Goal: Task Accomplishment & Management: Use online tool/utility

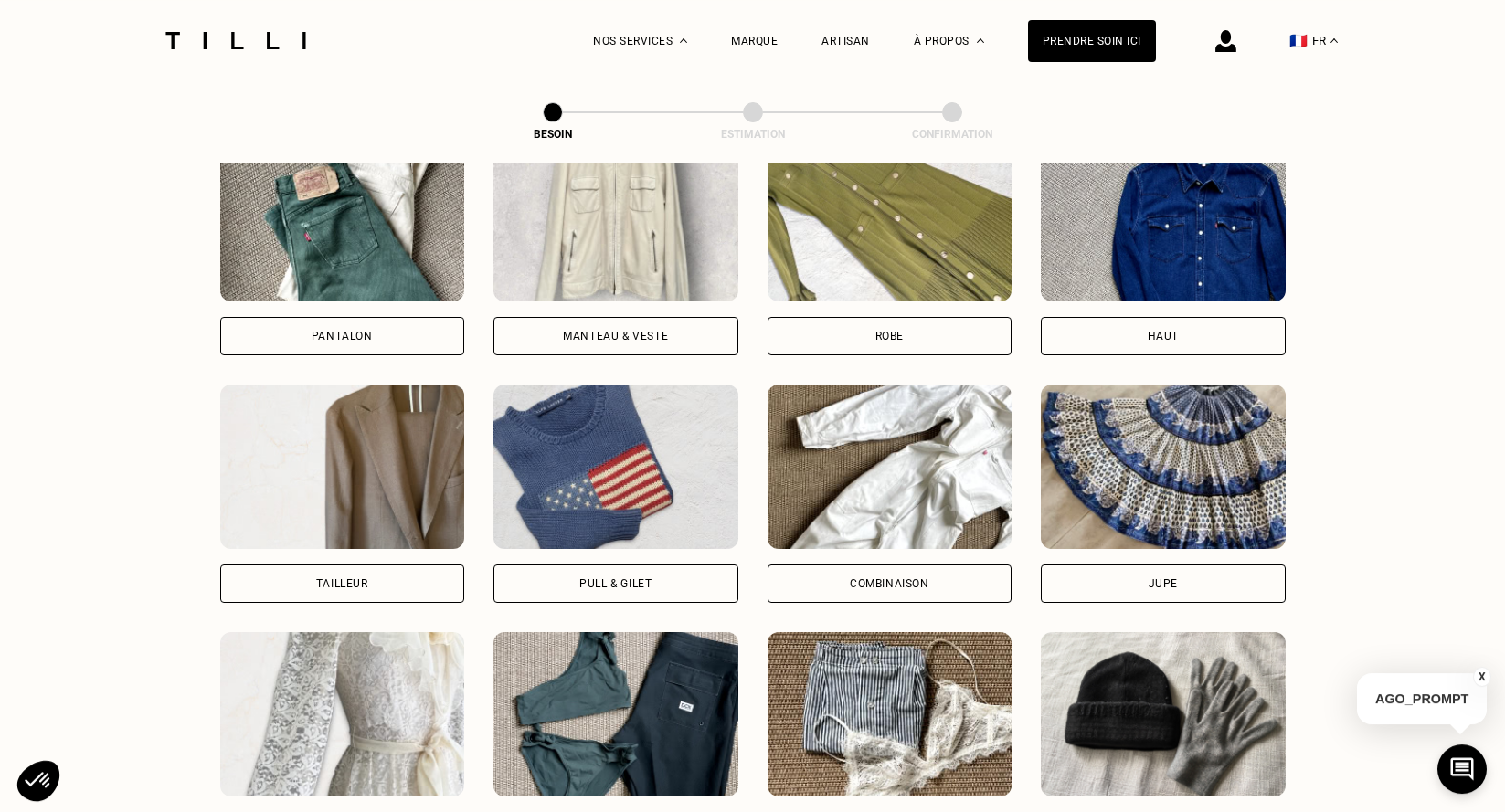
scroll to position [858, 0]
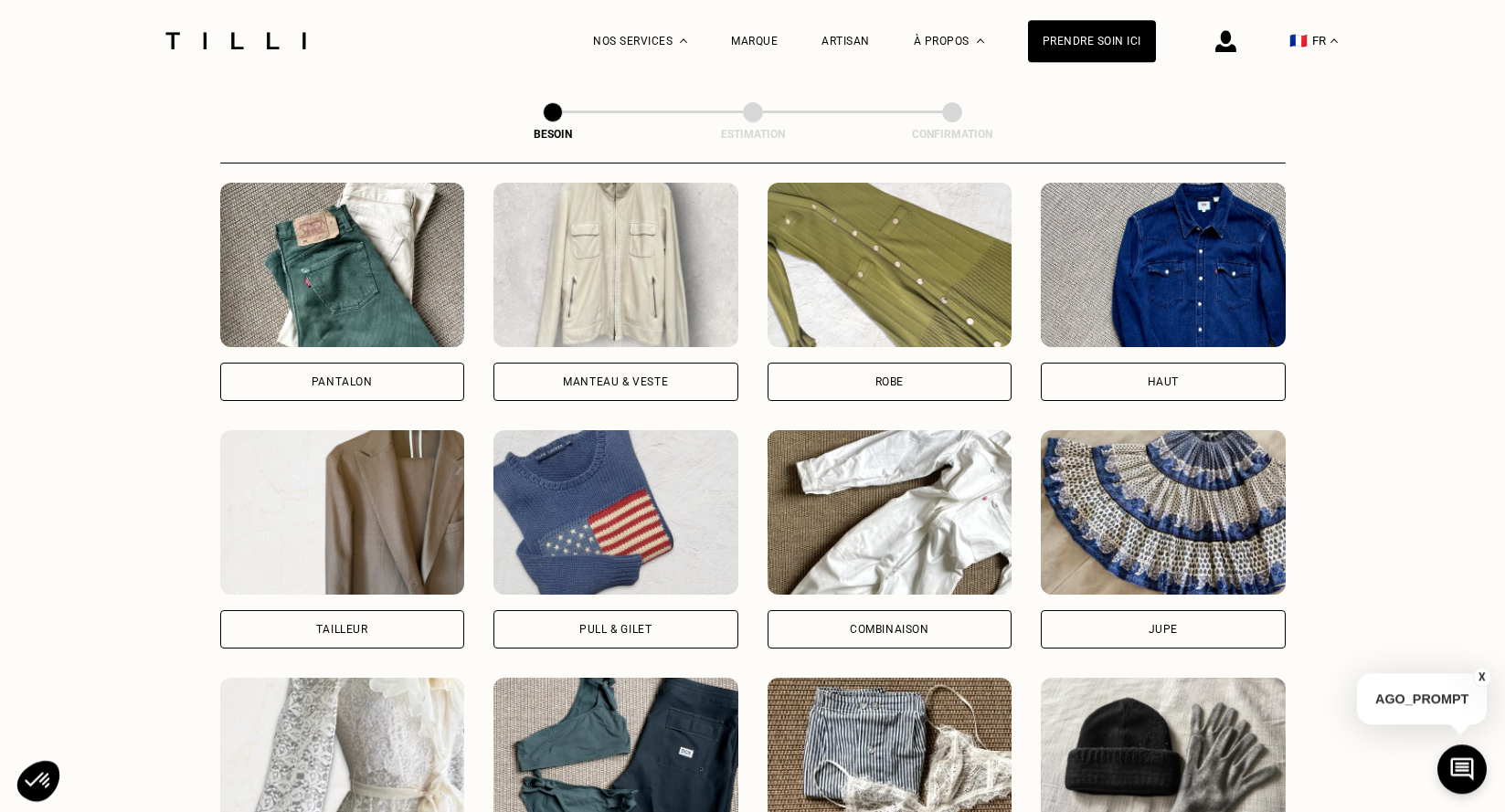
click at [666, 362] on div "Manteau & Veste" at bounding box center [616, 381] width 245 height 38
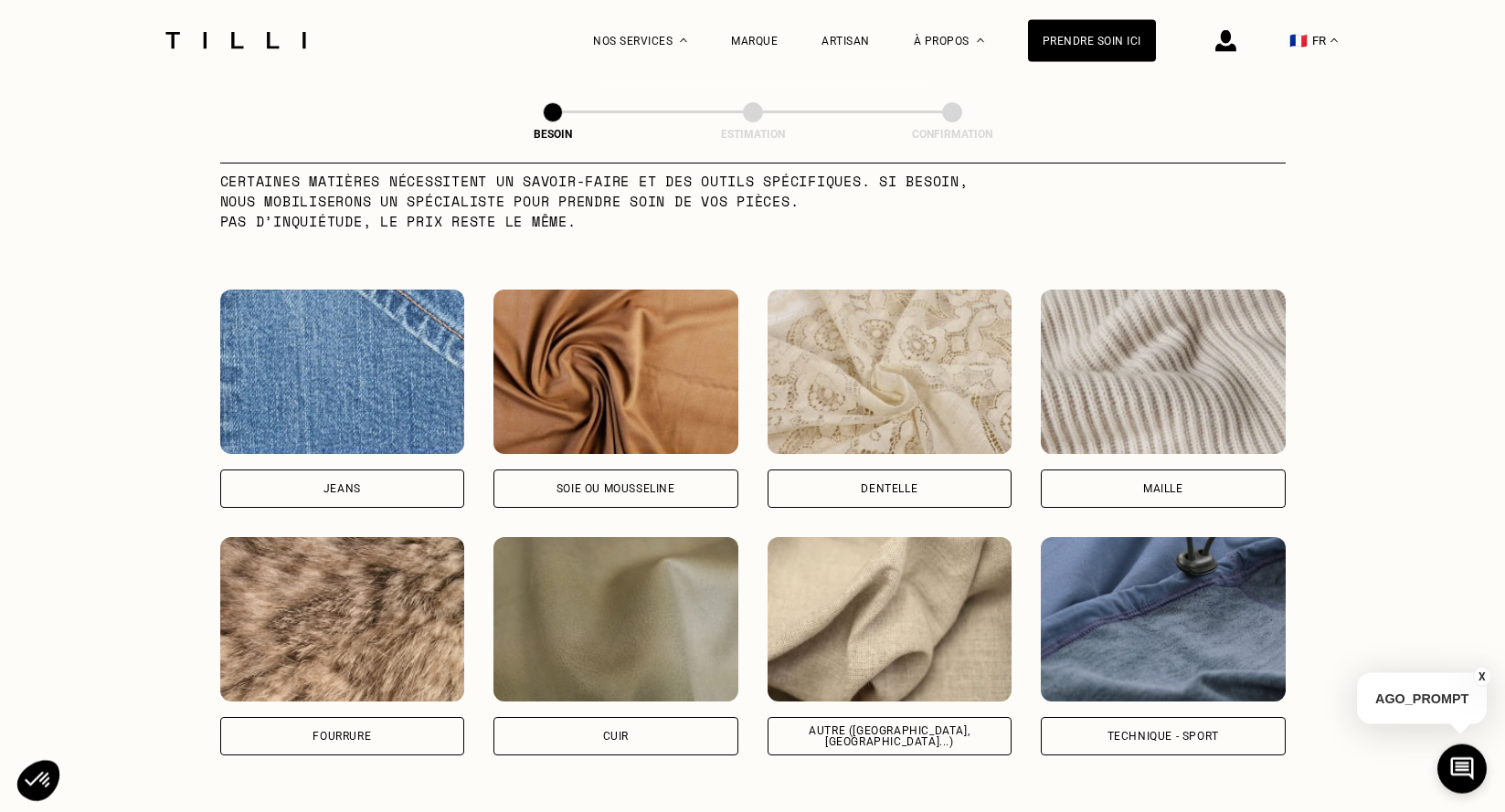
scroll to position [1871, 0]
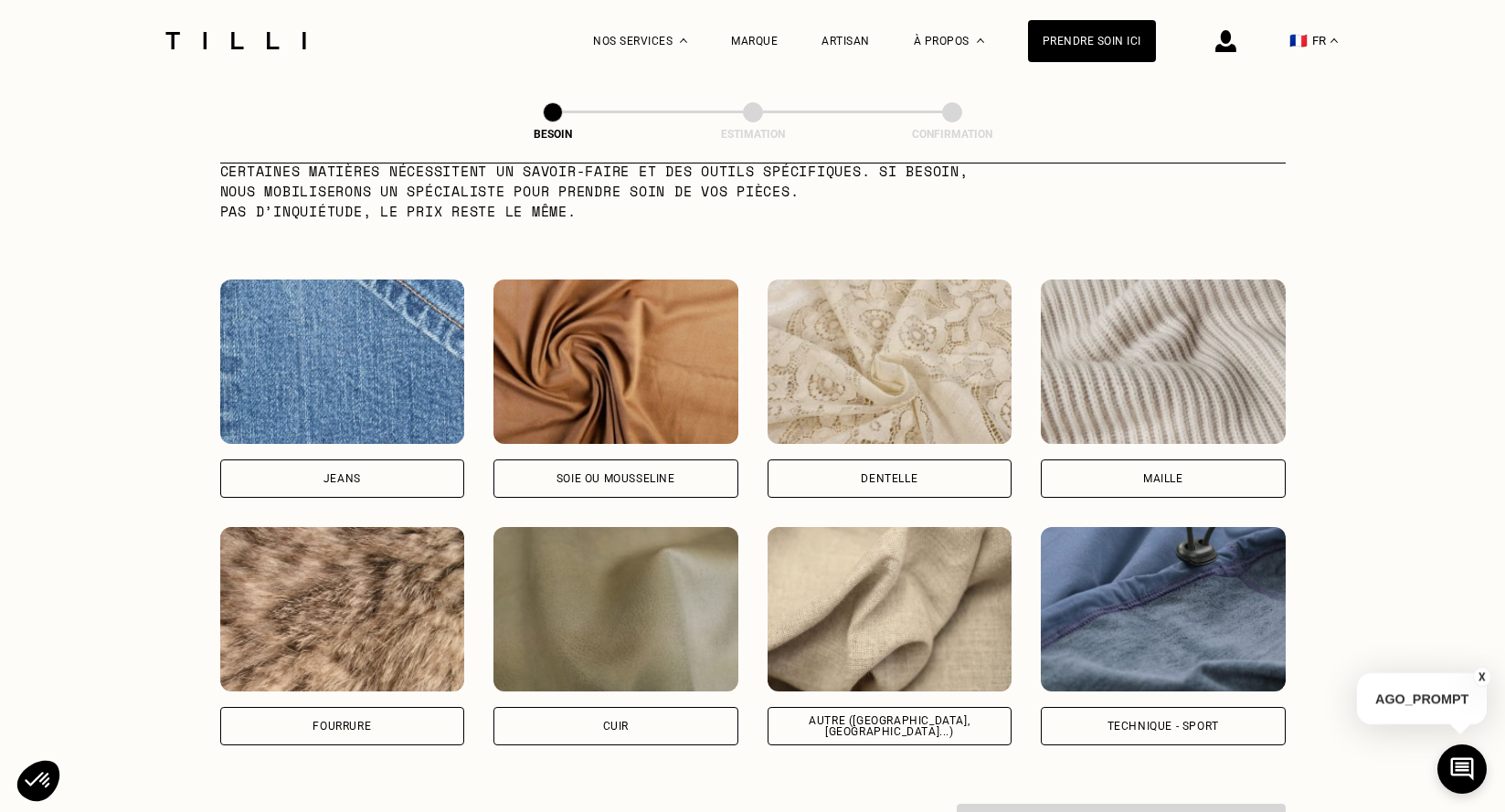
click at [1149, 729] on div "Technique - Sport" at bounding box center [1163, 726] width 245 height 38
select select "FR"
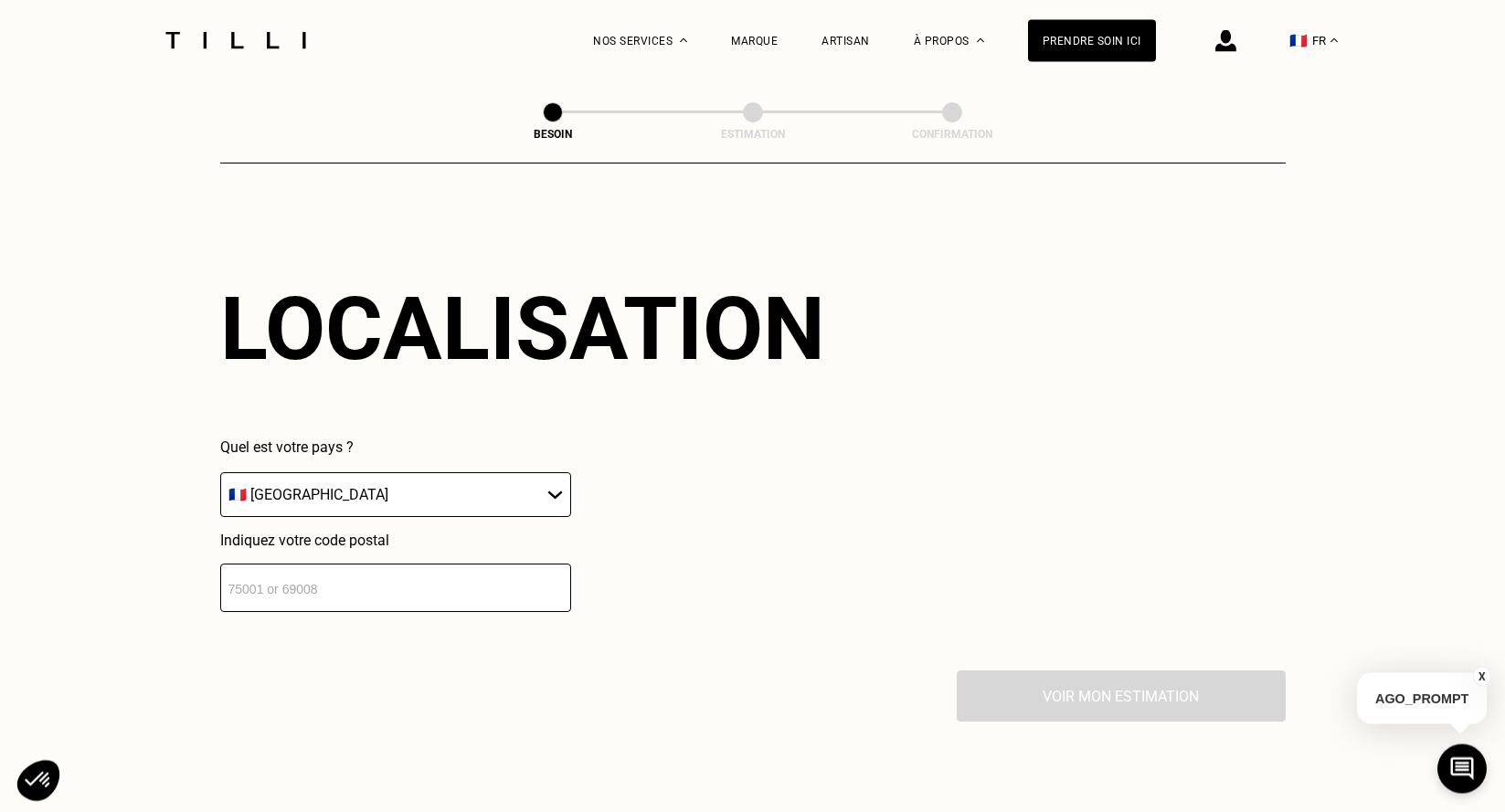
scroll to position [2457, 0]
click at [422, 578] on input "number" at bounding box center [396, 586] width 351 height 48
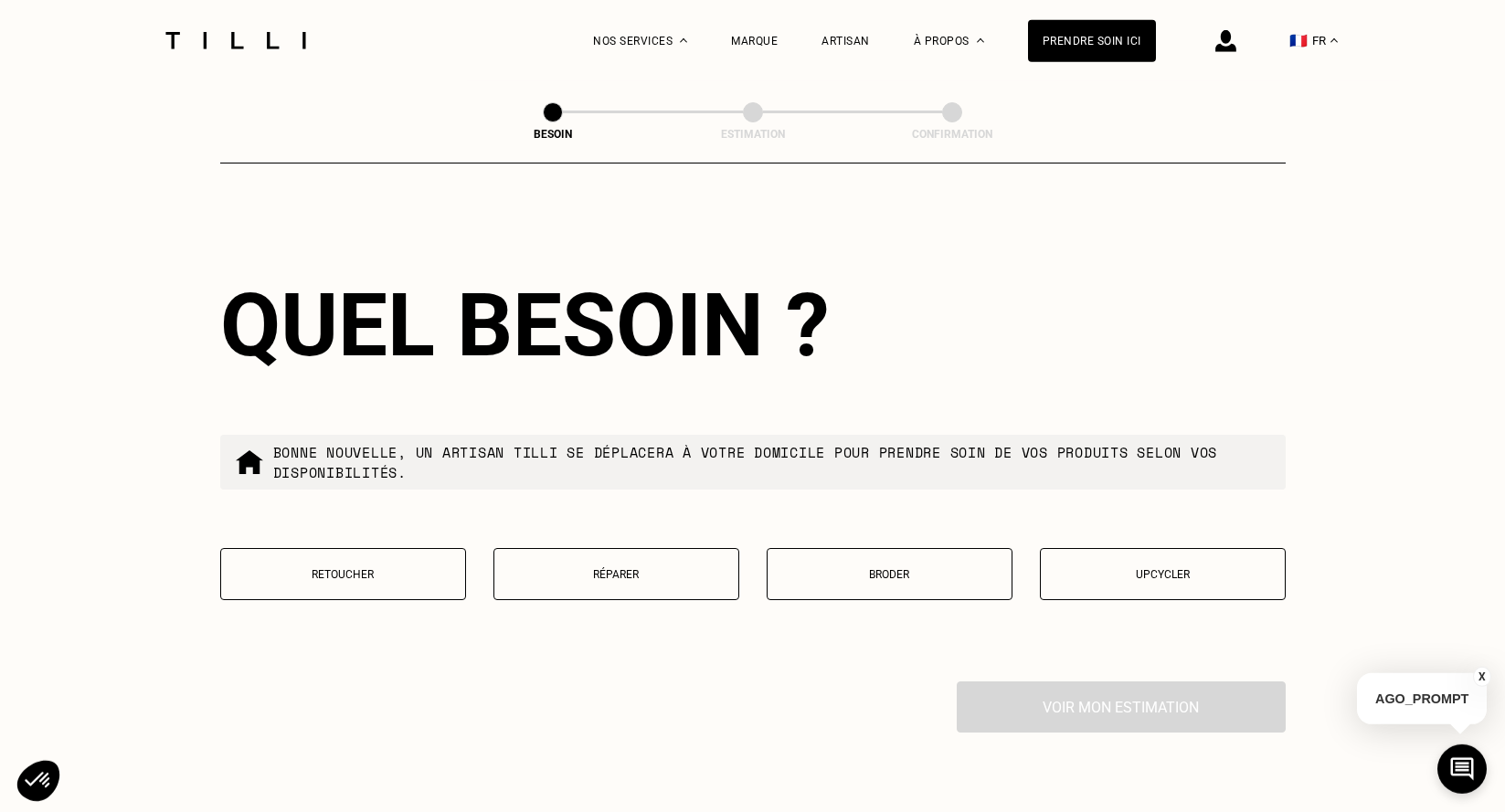
scroll to position [2911, 0]
type input "33700"
click at [600, 588] on button "Réparer" at bounding box center [616, 573] width 246 height 52
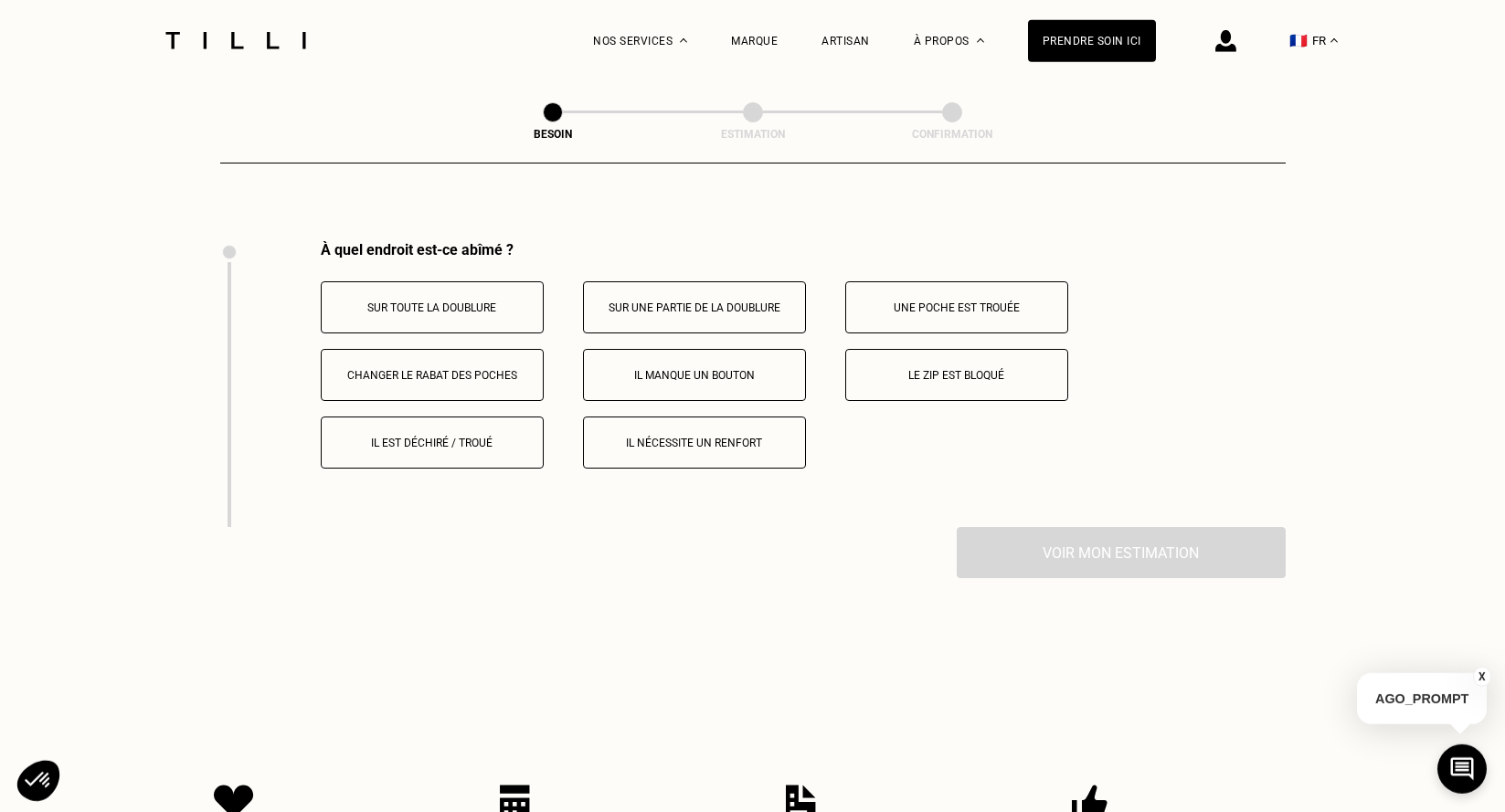
scroll to position [3323, 0]
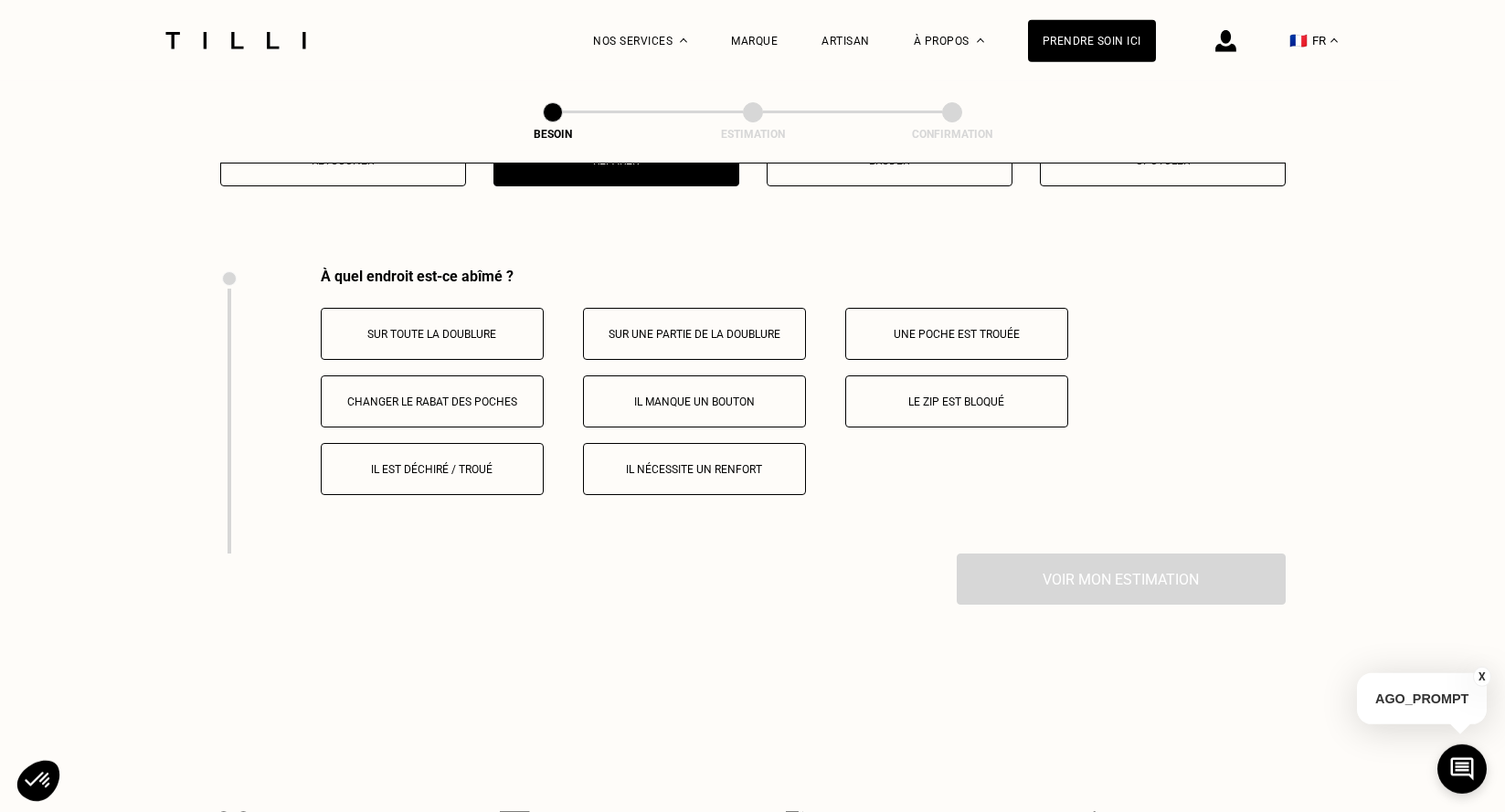
click at [664, 396] on p "Il manque un bouton" at bounding box center [694, 402] width 203 height 13
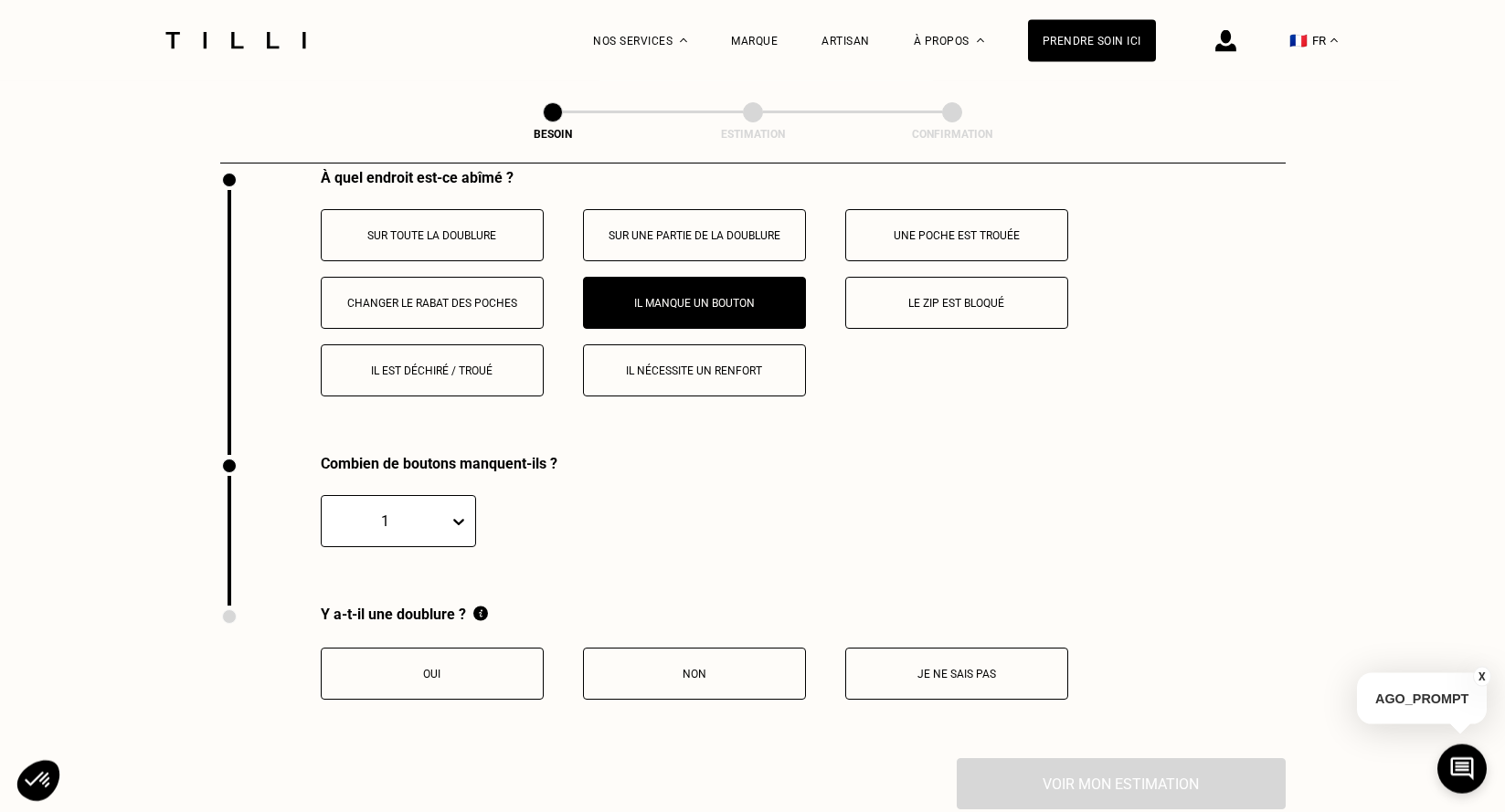
scroll to position [3386, 0]
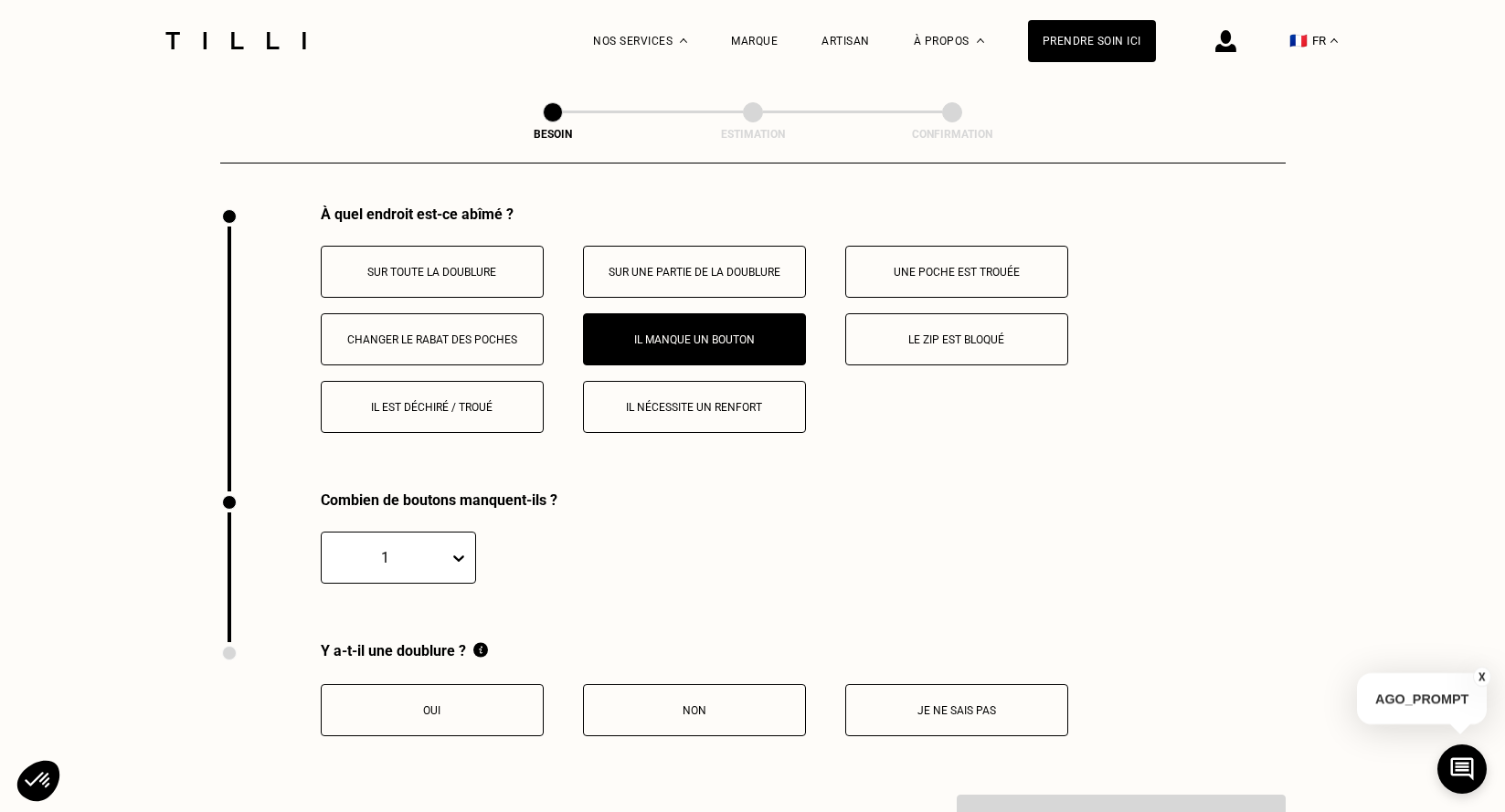
click at [440, 408] on button "Il est déchiré / troué" at bounding box center [432, 406] width 223 height 52
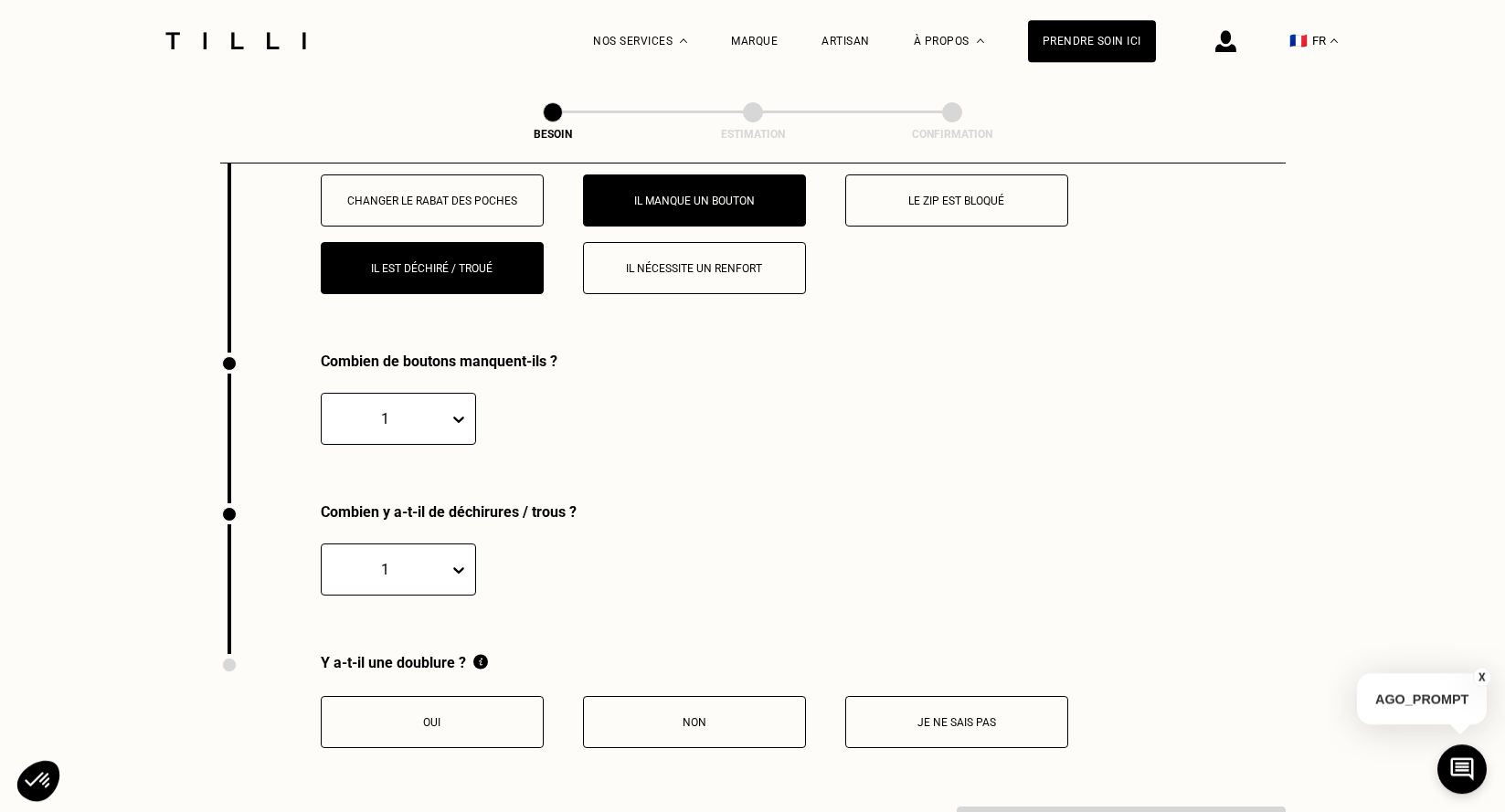
scroll to position [3479, 0]
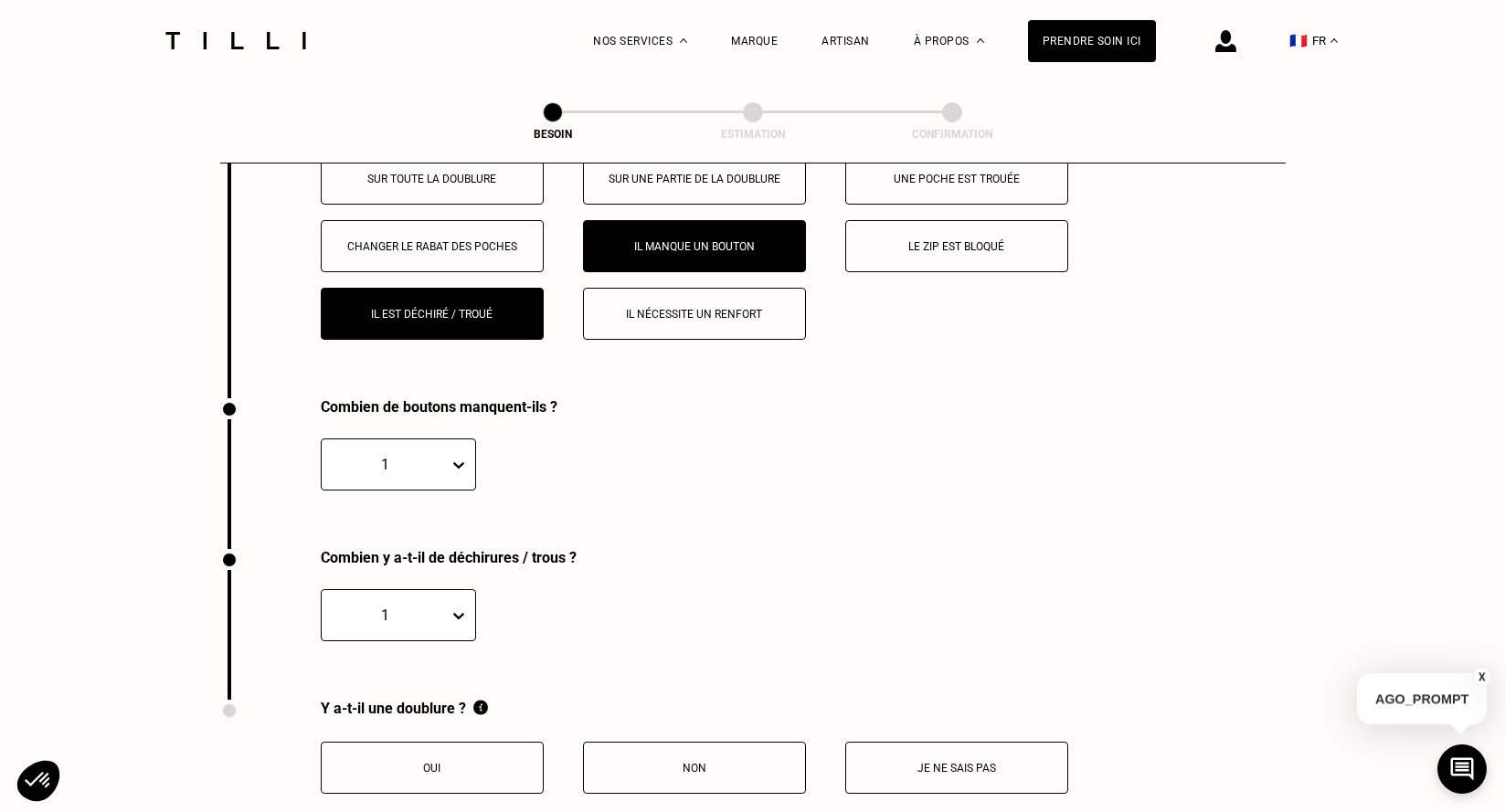
click at [458, 605] on div "1" at bounding box center [398, 614] width 156 height 52
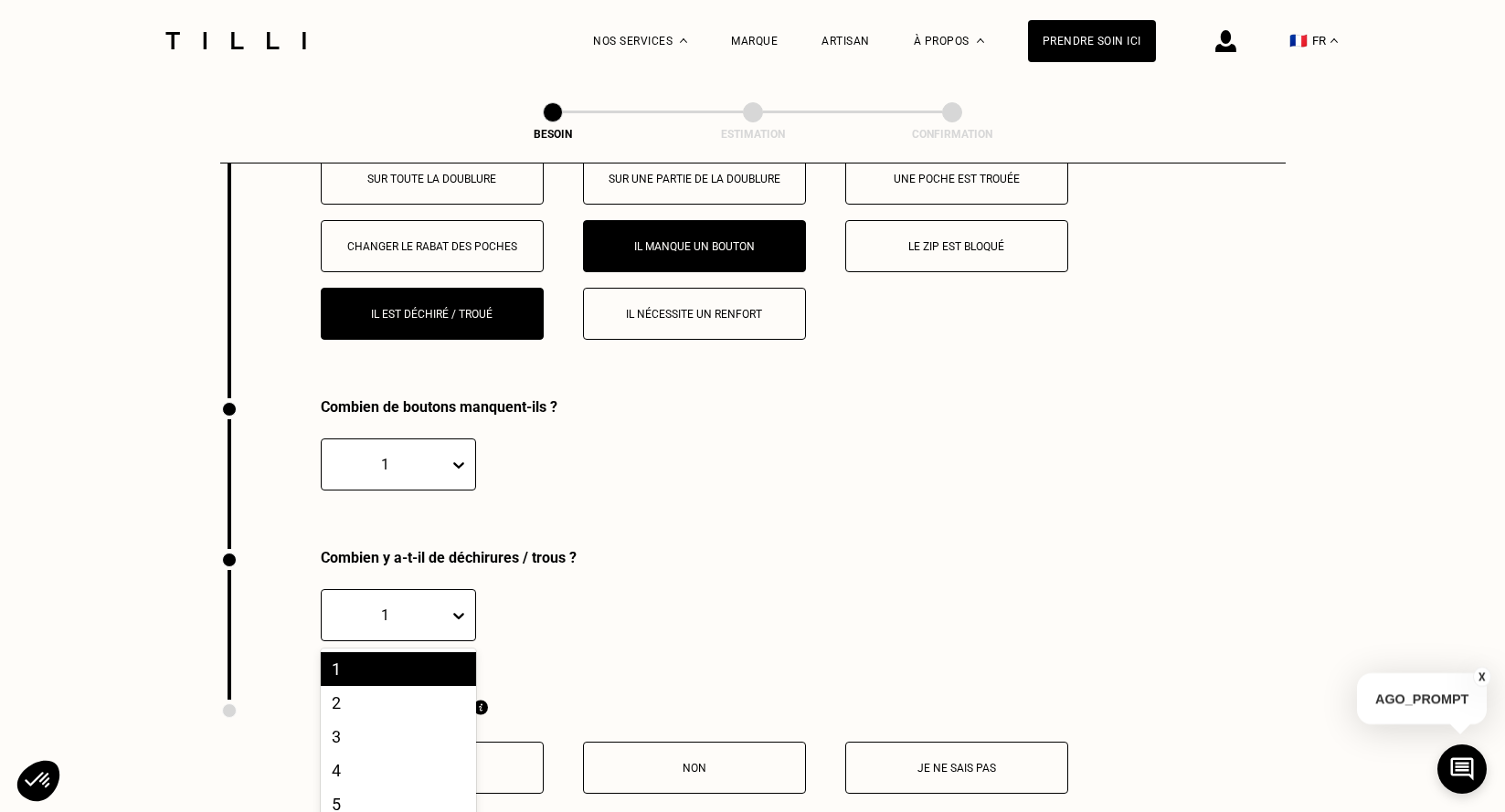
scroll to position [3590, 0]
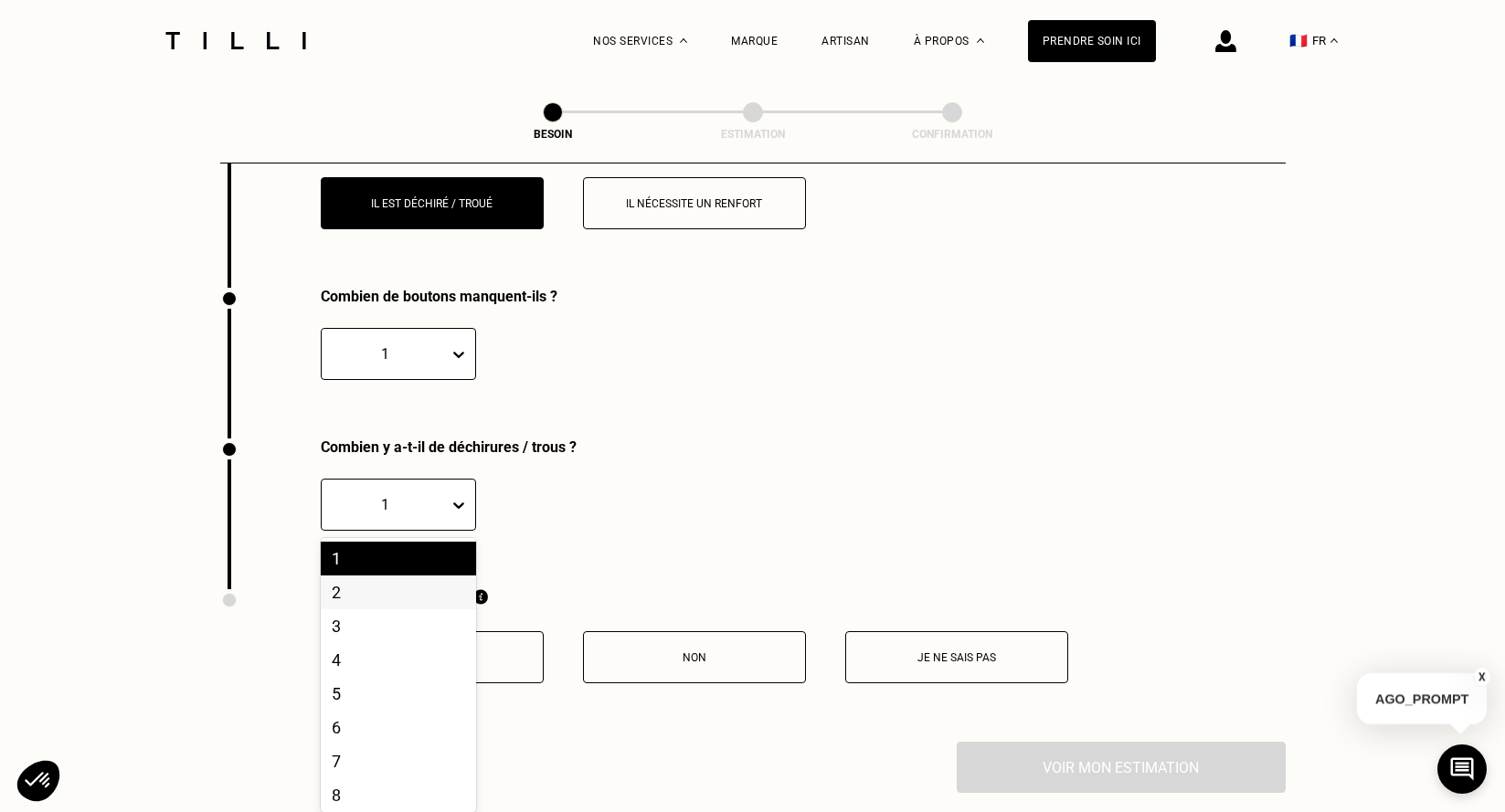
click at [351, 575] on div "2" at bounding box center [398, 592] width 156 height 34
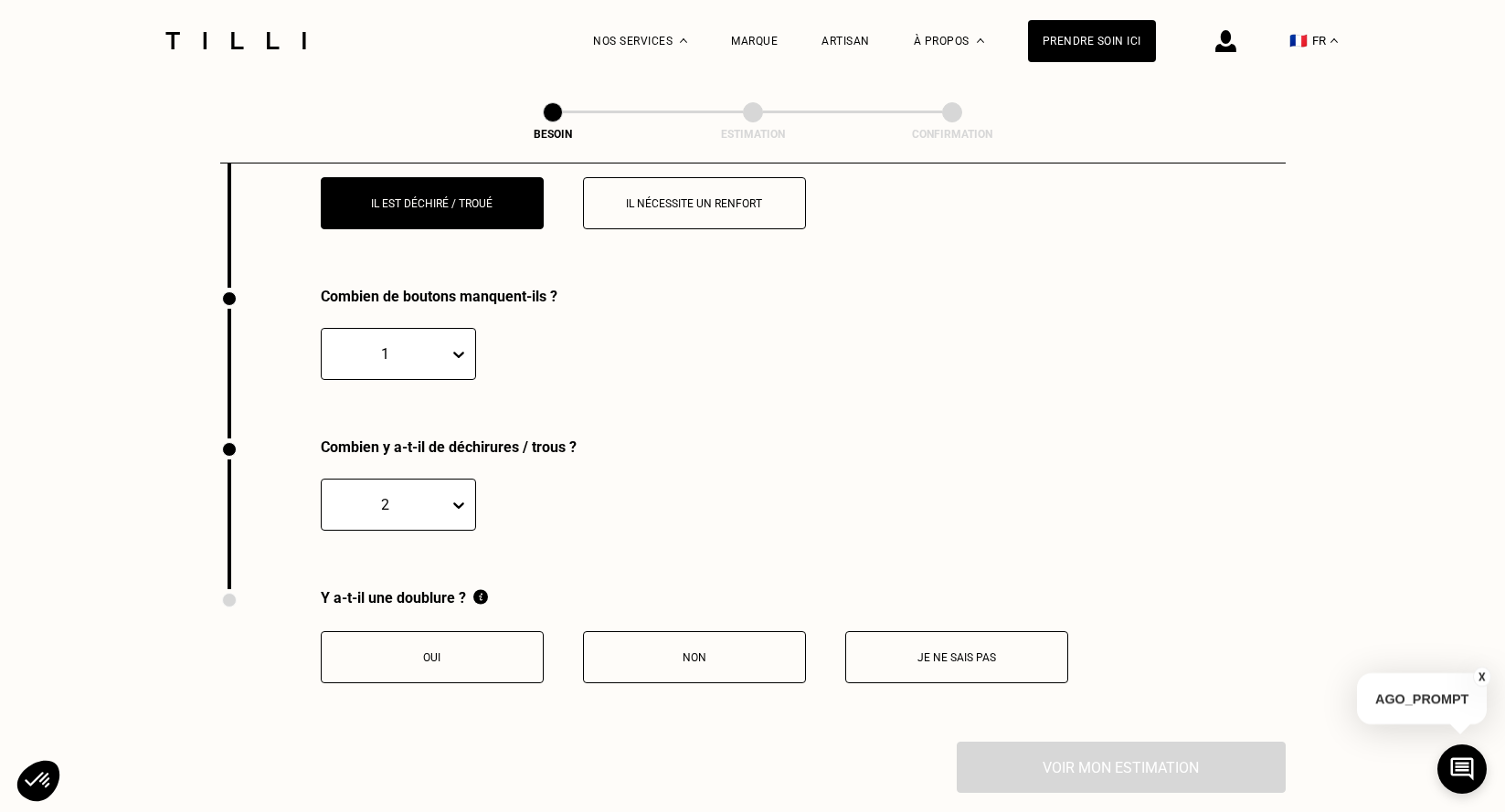
click at [893, 455] on div "option 2, selected. 2" at bounding box center [676, 493] width 711 height 74
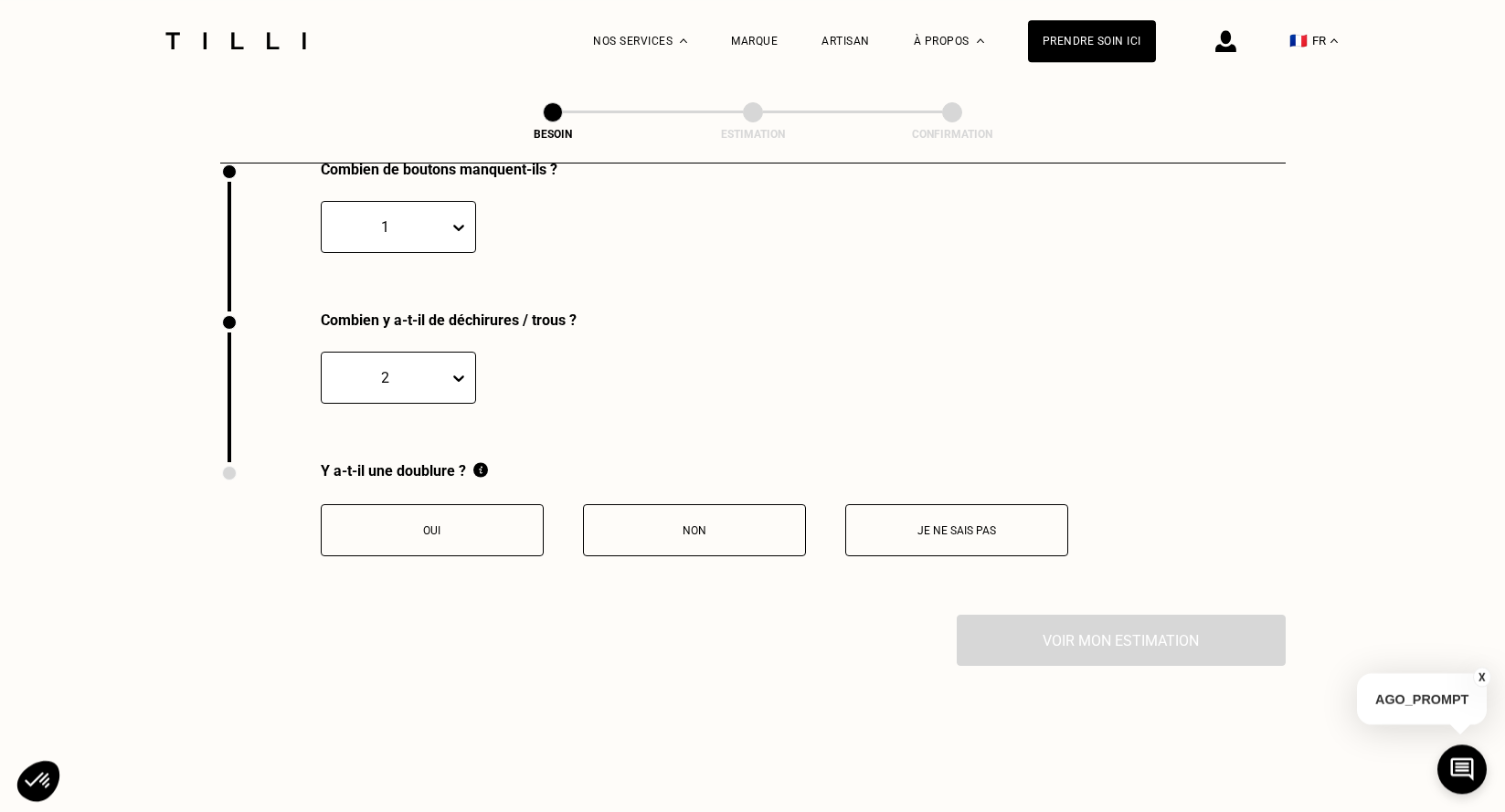
scroll to position [3776, 0]
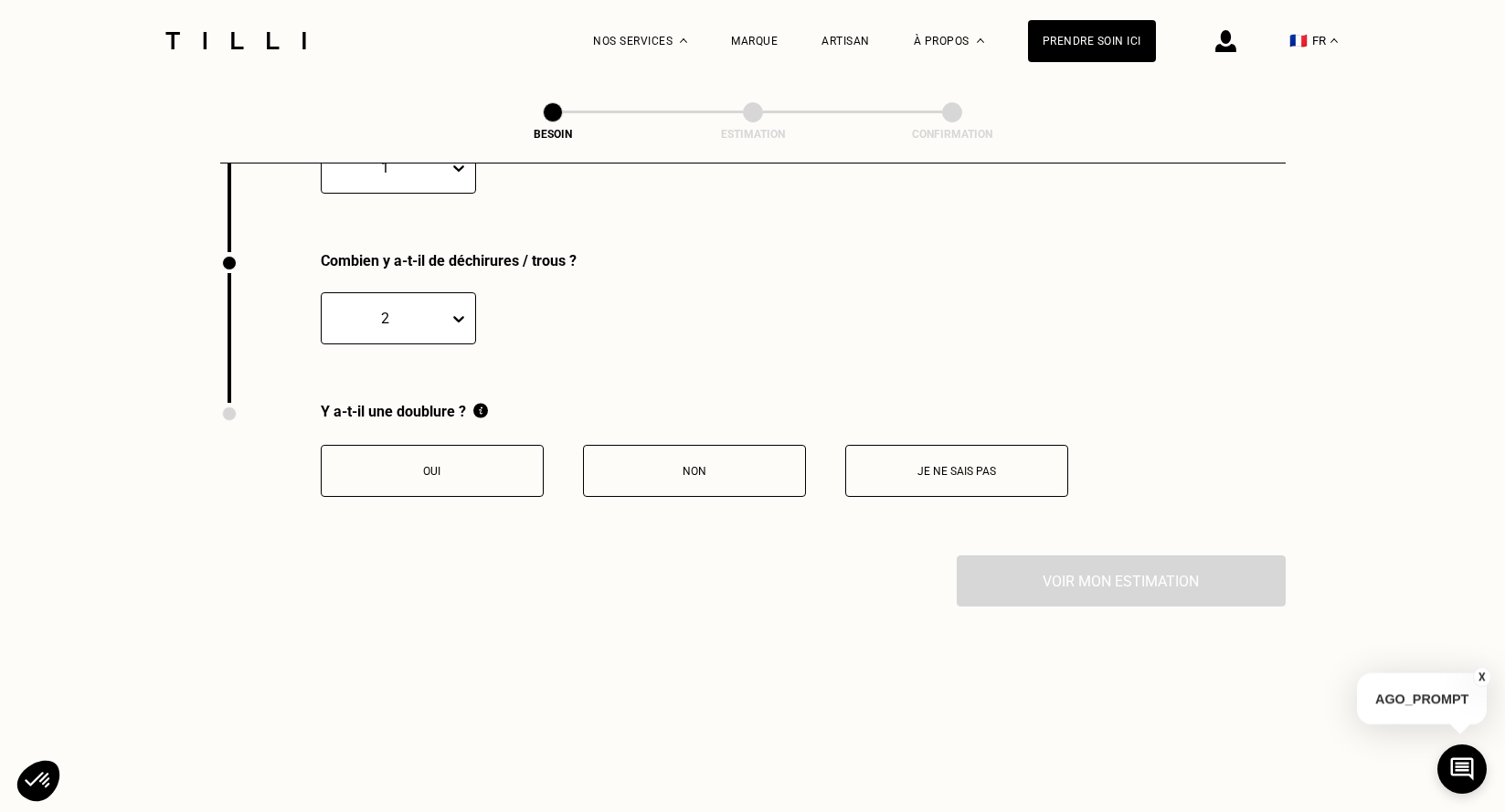
click at [453, 470] on button "Oui" at bounding box center [432, 470] width 223 height 52
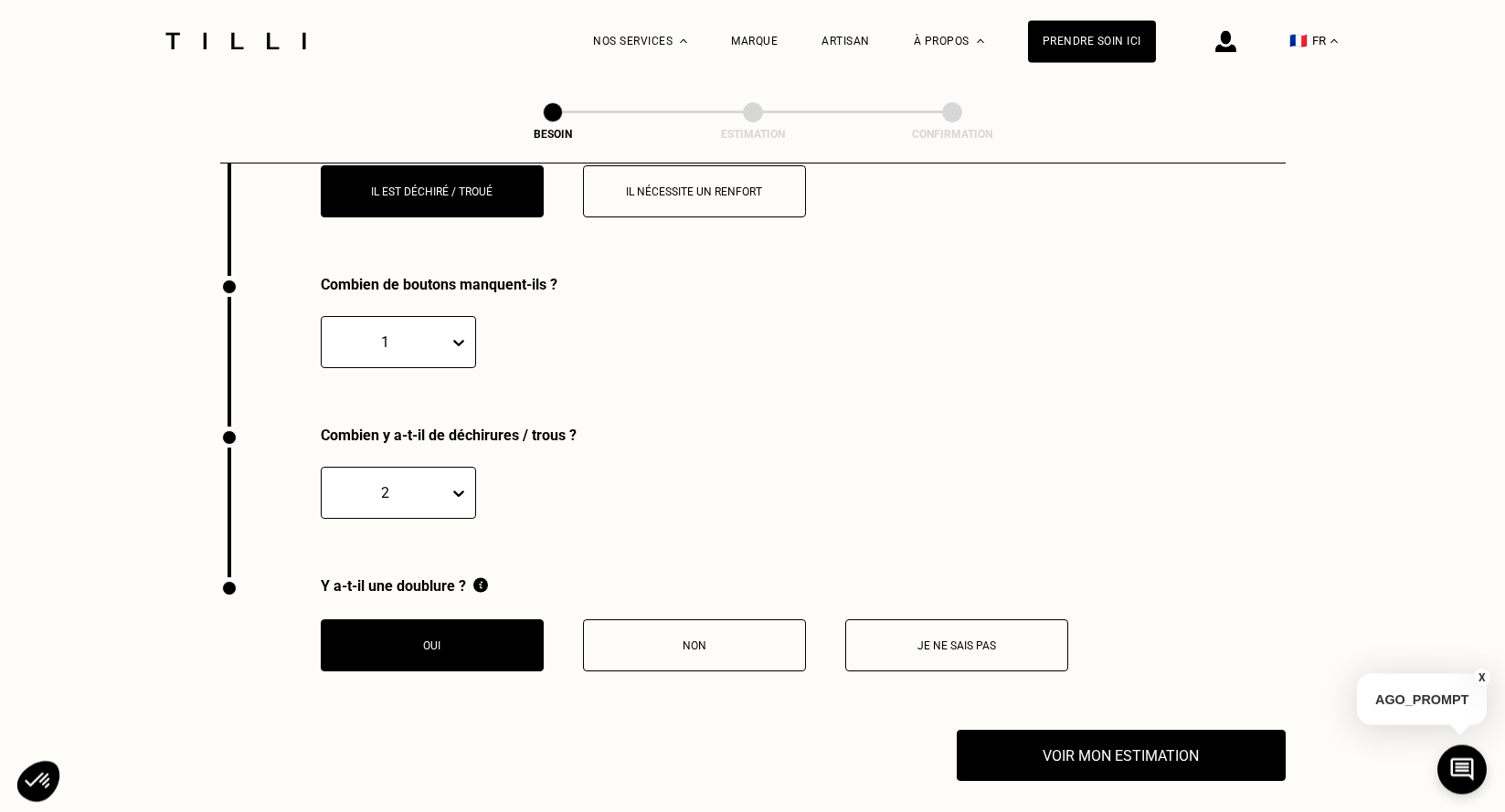
scroll to position [3590, 0]
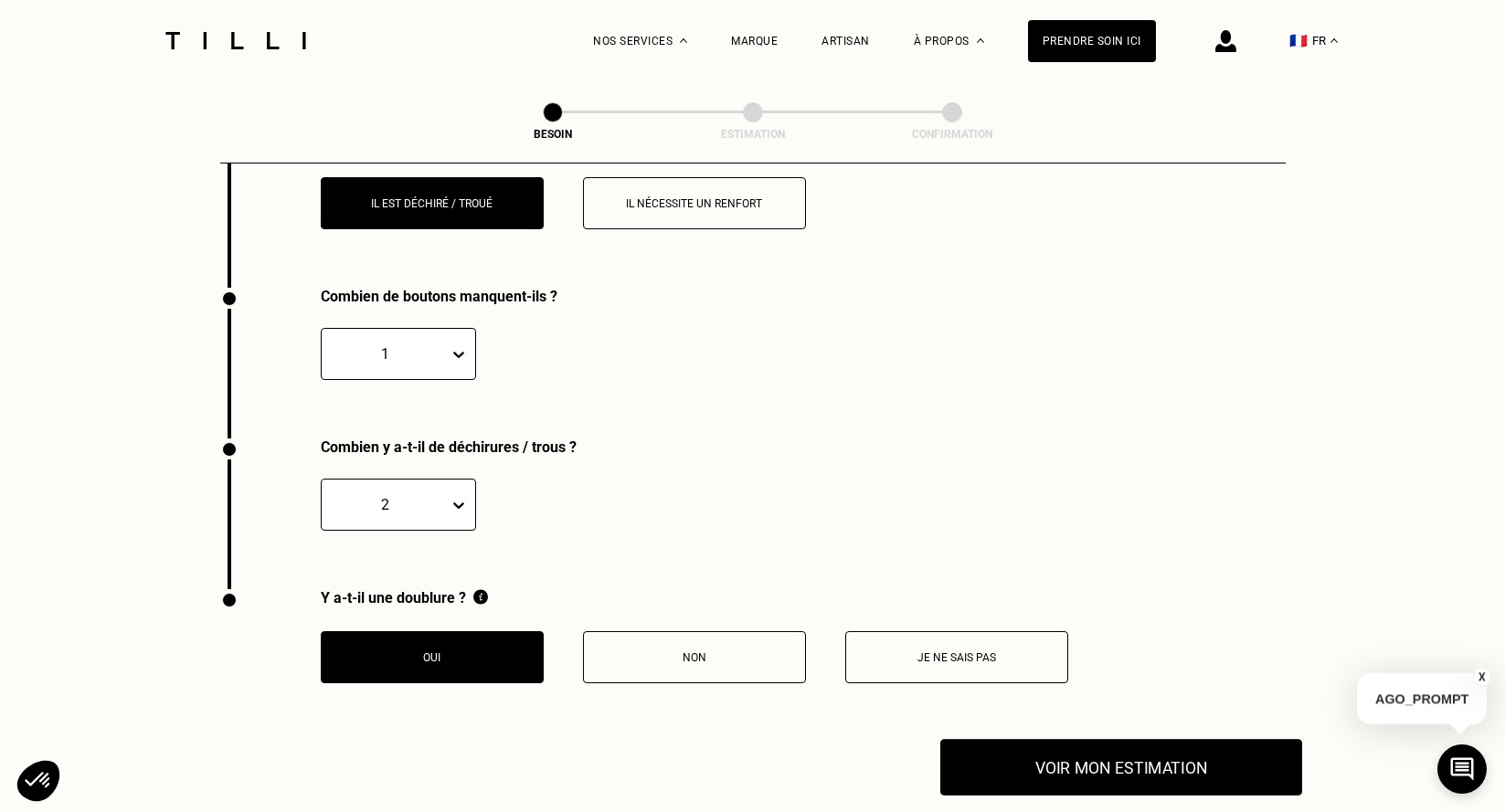
click at [1185, 751] on button "Voir mon estimation" at bounding box center [1121, 767] width 362 height 57
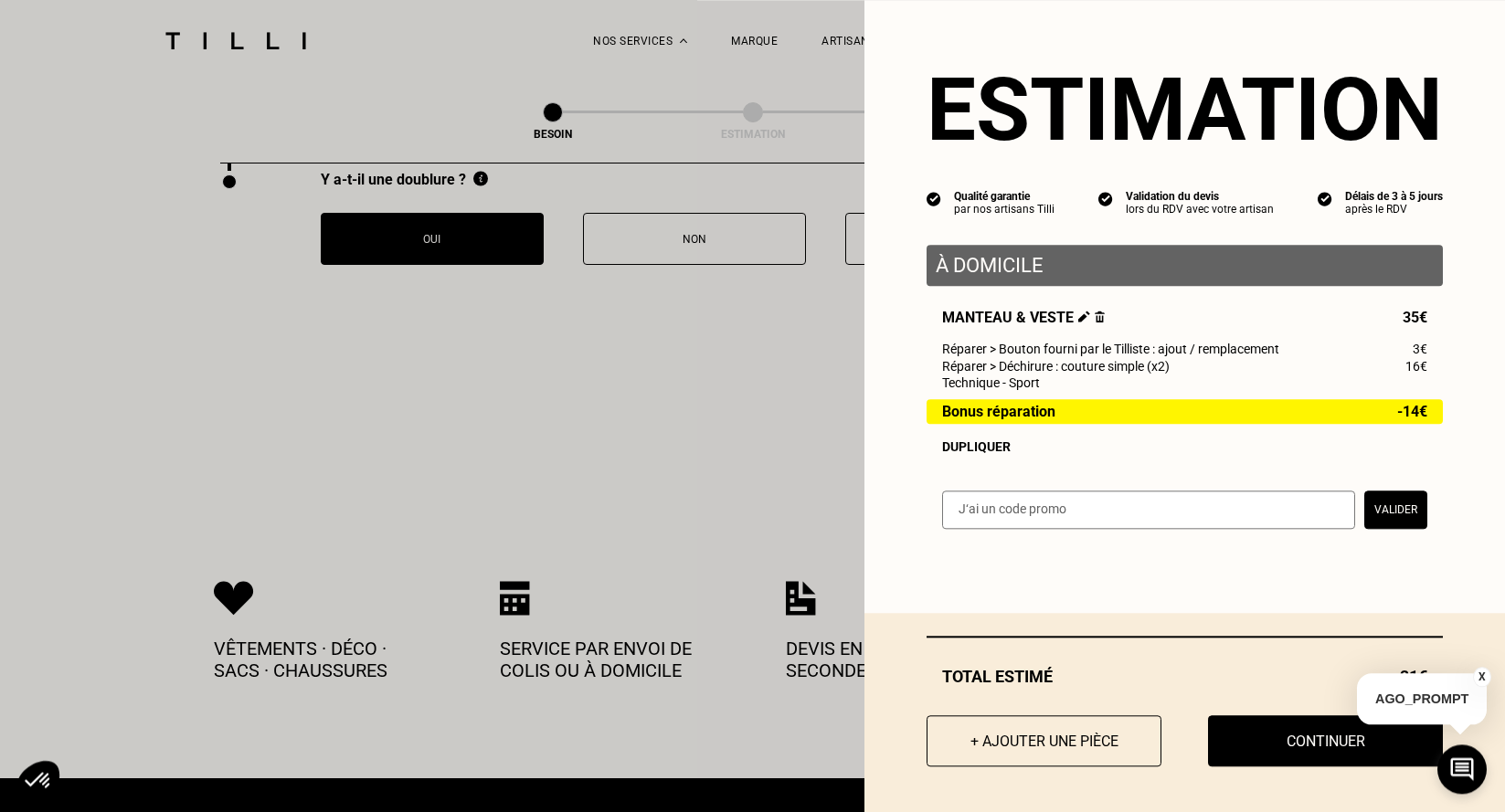
scroll to position [4149, 0]
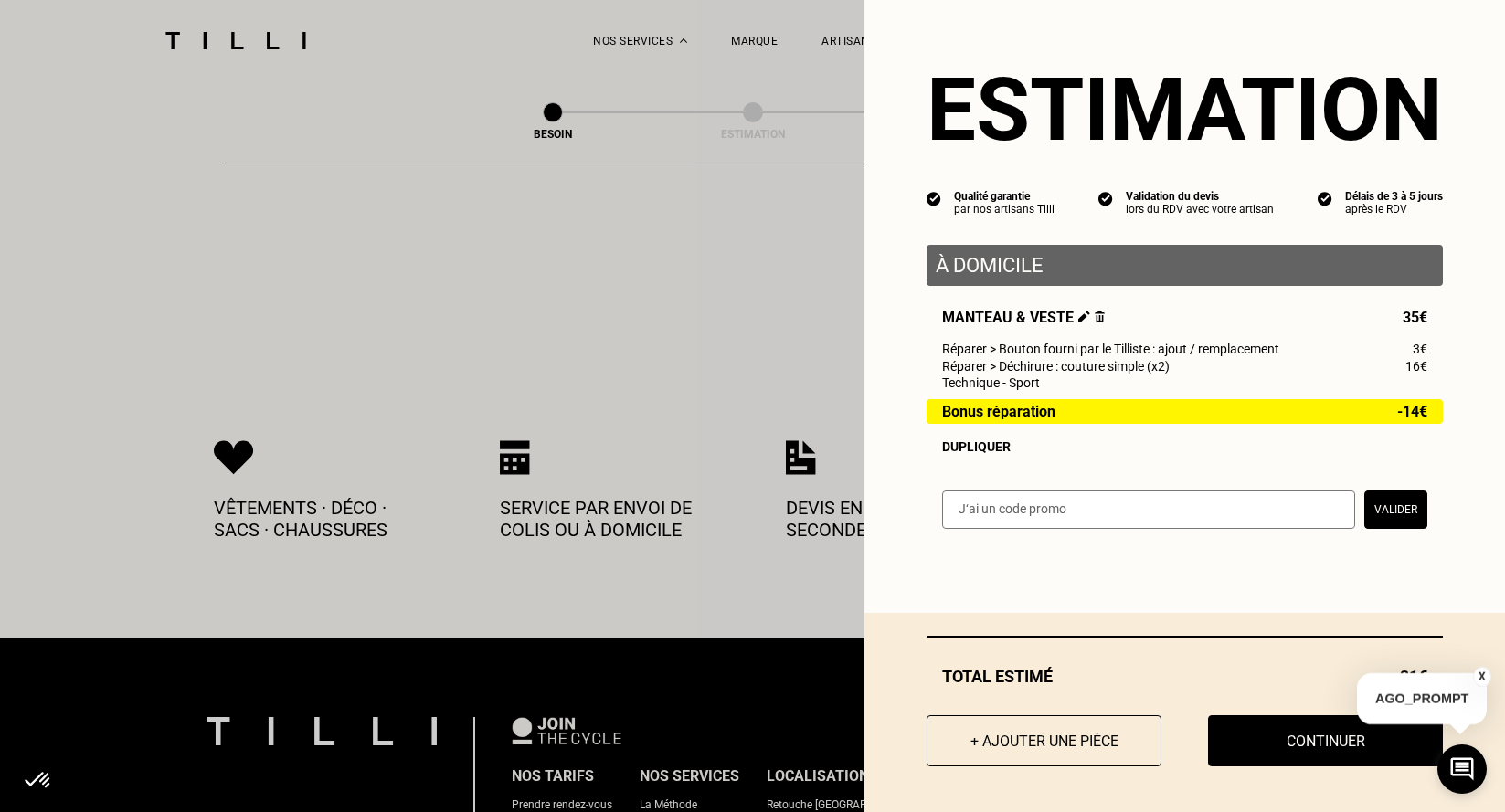
click at [1481, 673] on button "X" at bounding box center [1481, 677] width 19 height 21
